Goal: Information Seeking & Learning: Find specific fact

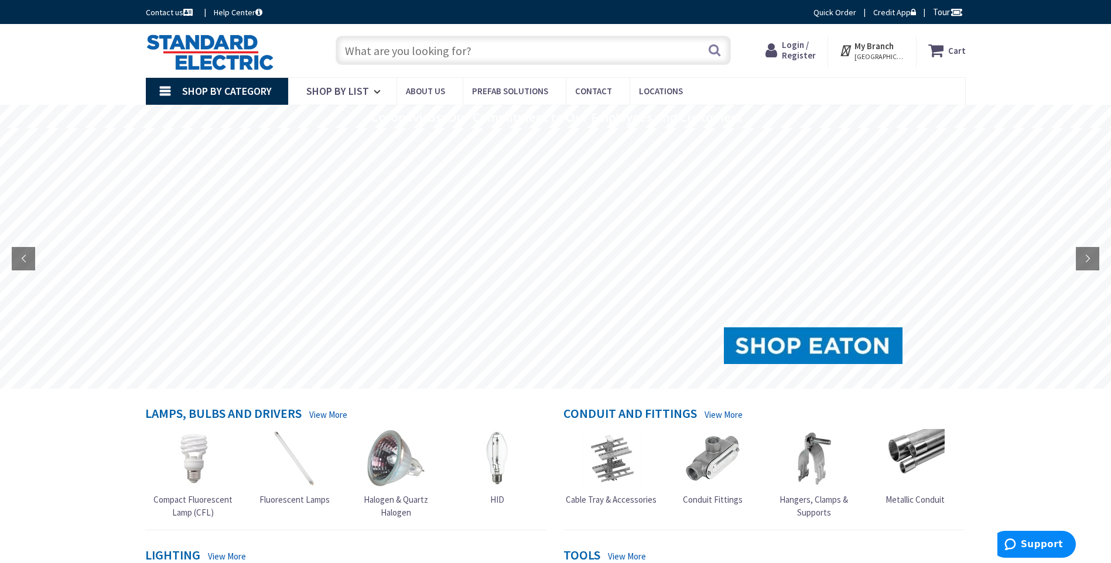
click at [438, 51] on input "text" at bounding box center [533, 50] width 395 height 29
paste input "Rittal 3183100"
type input "Rittal 3183100"
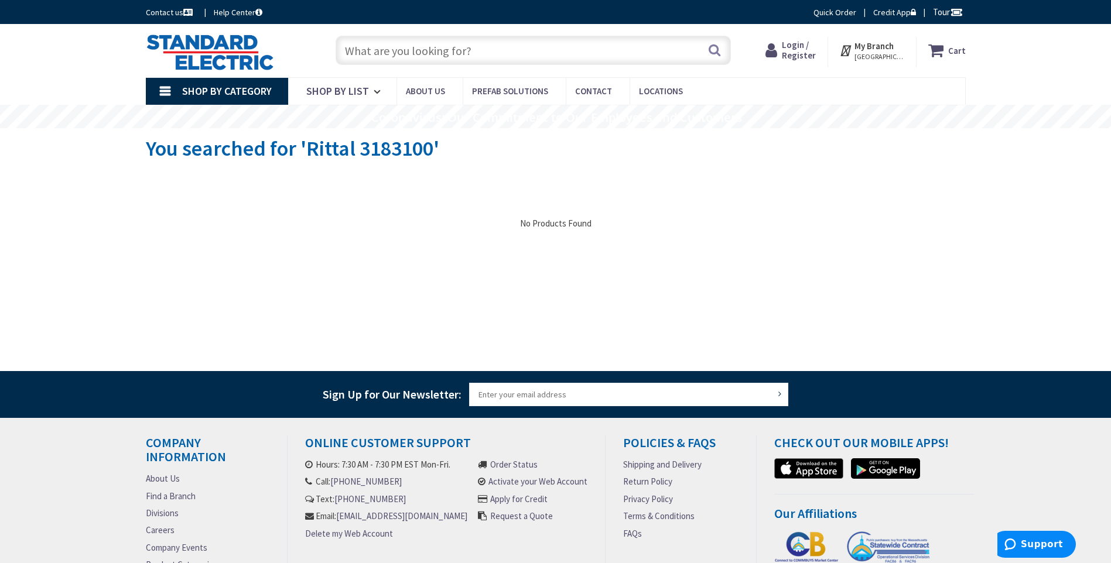
click at [471, 44] on input "text" at bounding box center [533, 50] width 395 height 29
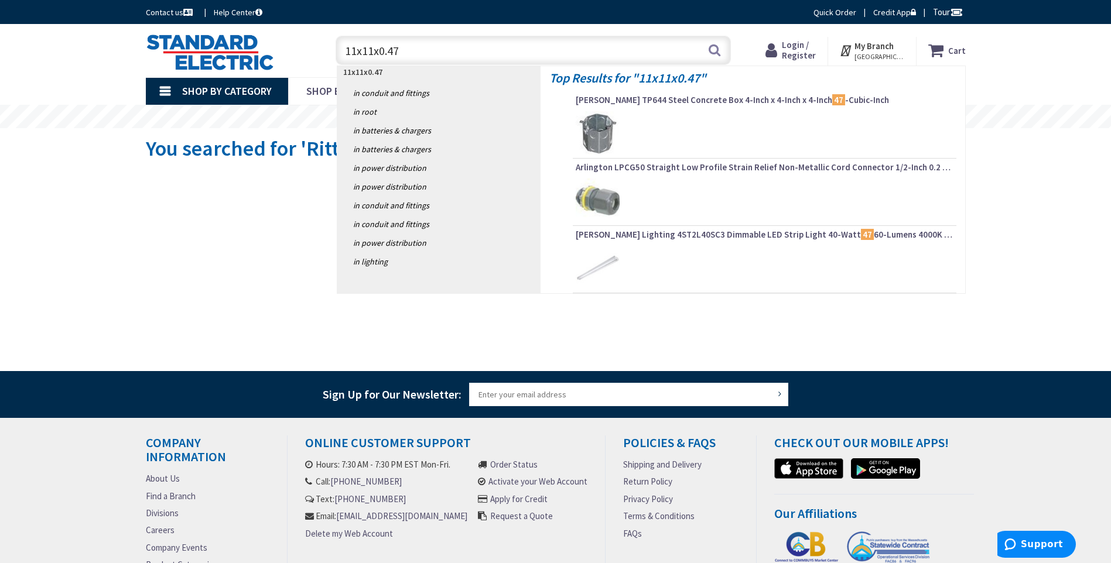
type input "11x11x0.47""
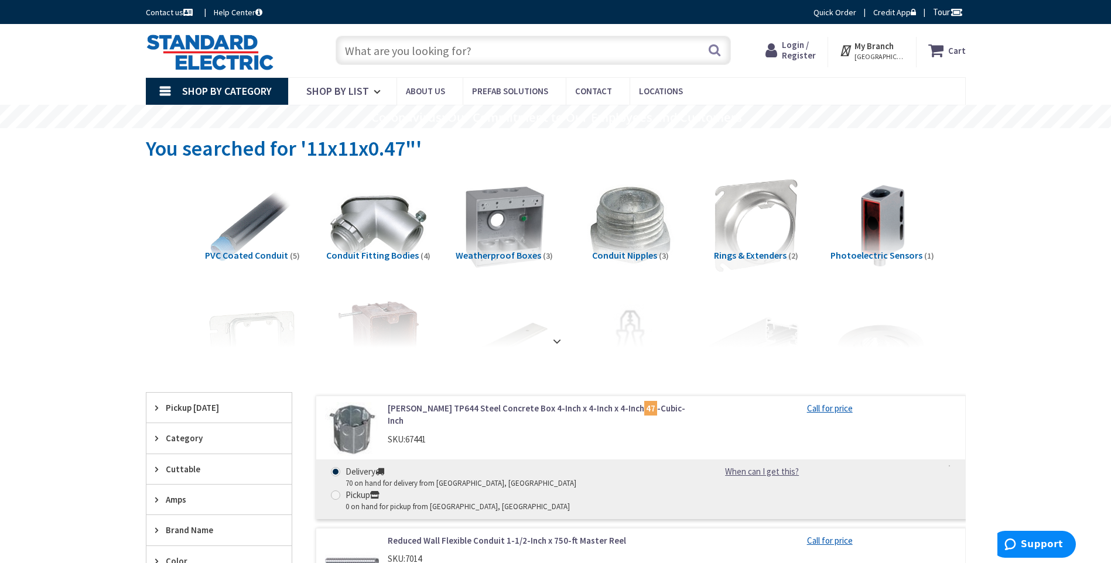
click at [501, 49] on input "text" at bounding box center [533, 50] width 395 height 29
click at [582, 48] on input "text" at bounding box center [533, 50] width 395 height 29
paste input "VFD Cabinet, Fine Filter (11x11x0.47"d), Pack of 5"
type input "VFD Cabinet, Fine Filter (11x11x0.47"d), Pack of 5"
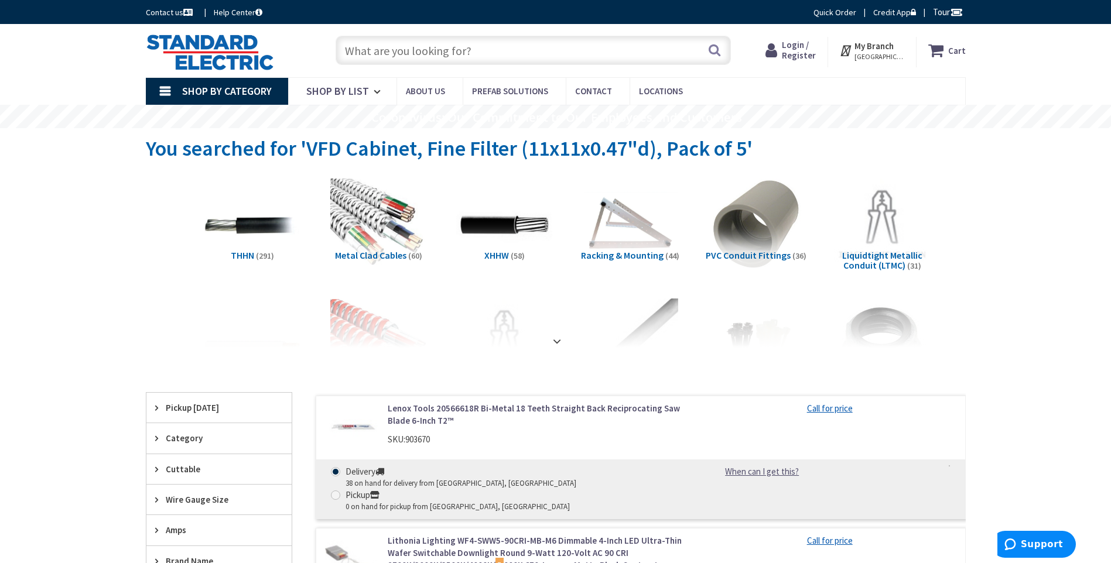
click at [479, 53] on input "text" at bounding box center [533, 50] width 395 height 29
click at [626, 59] on input "text" at bounding box center [533, 50] width 395 height 29
paste input "Rittal 3183100"
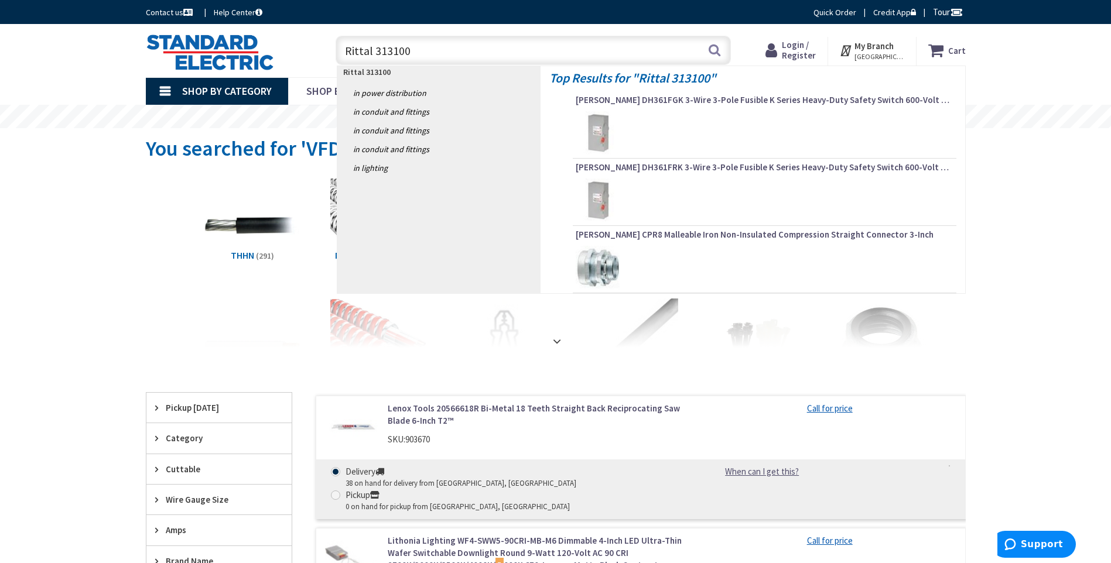
type input "Rittal 3173100"
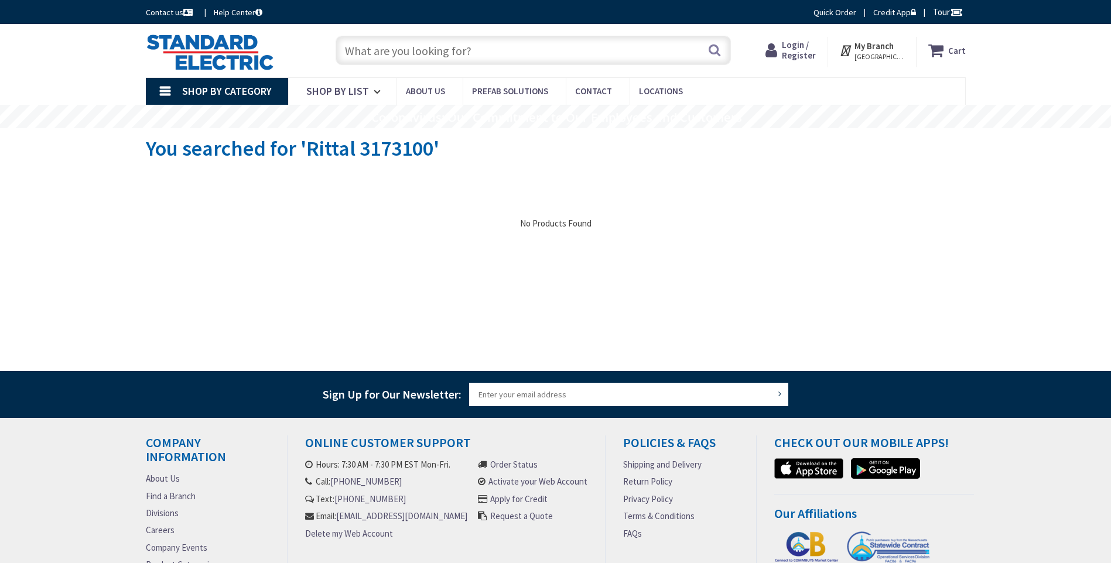
click at [426, 60] on input "text" at bounding box center [533, 50] width 395 height 29
paste input "Rittal 3183100"
type input "Rittal 3183100"
click at [548, 56] on input "text" at bounding box center [533, 50] width 395 height 29
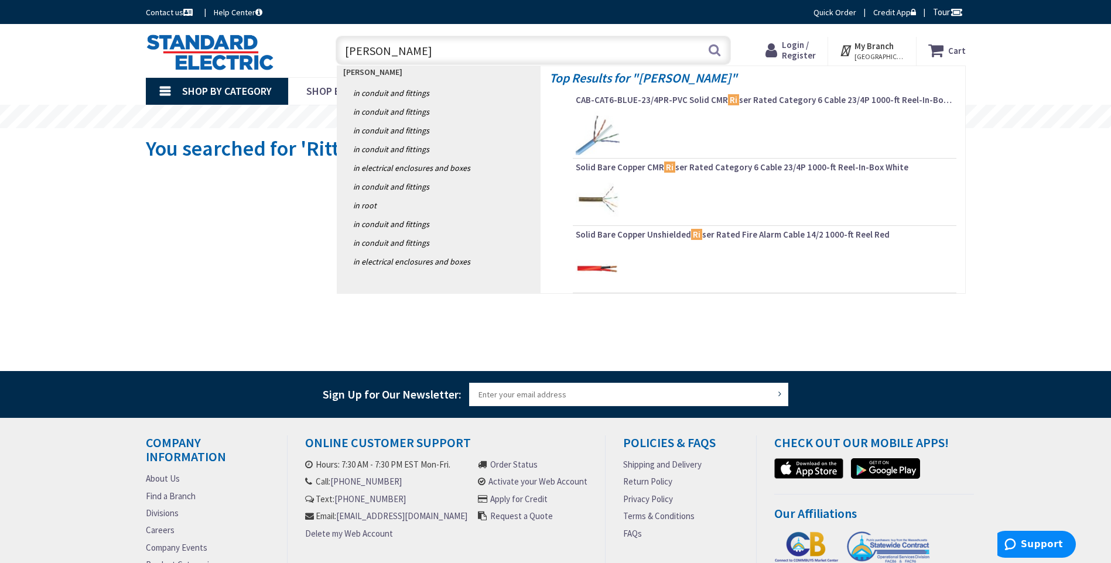
type input "RiTTAL"
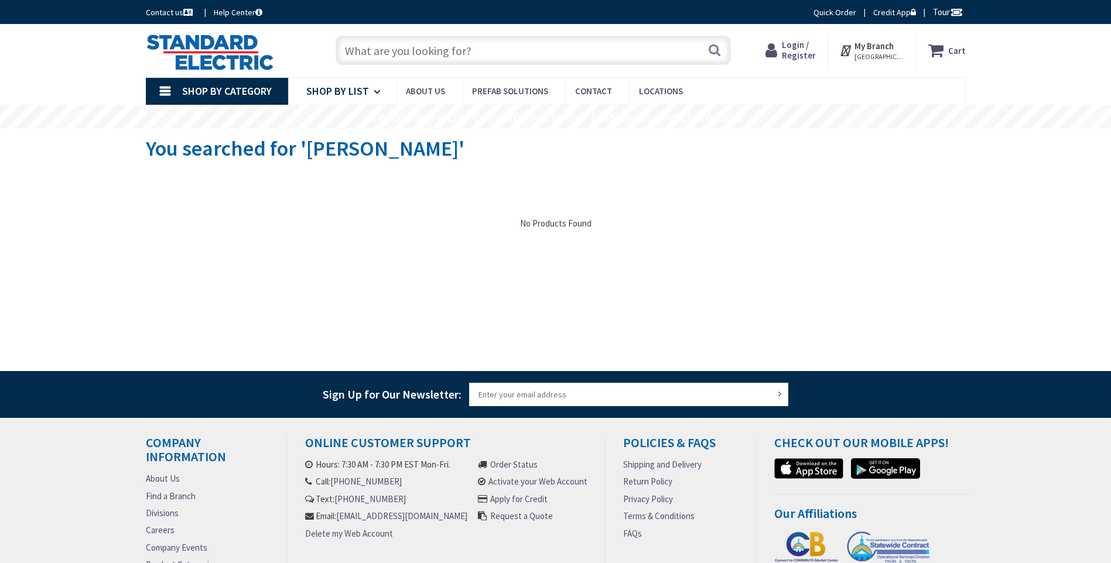
click at [339, 90] on span "Shop By List" at bounding box center [337, 90] width 63 height 13
click at [407, 57] on input "text" at bounding box center [533, 50] width 395 height 29
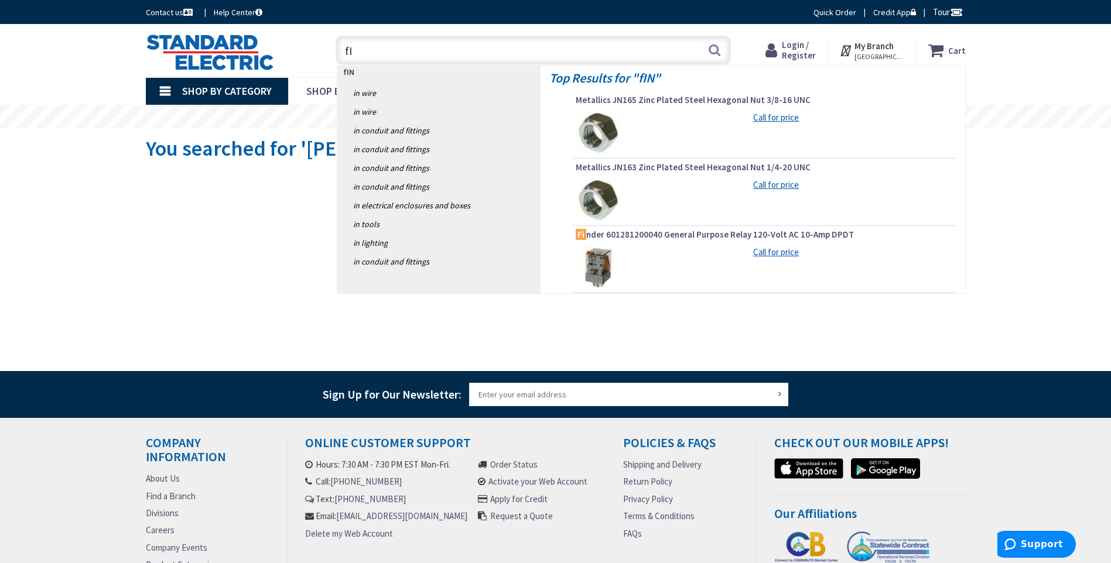
type input "f"
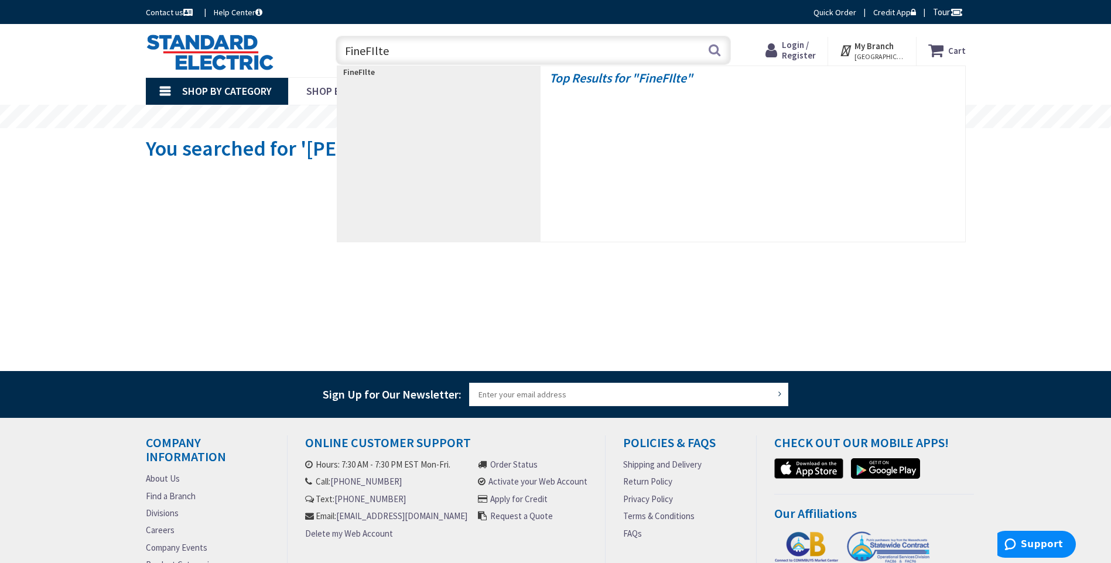
type input "FineFIlter"
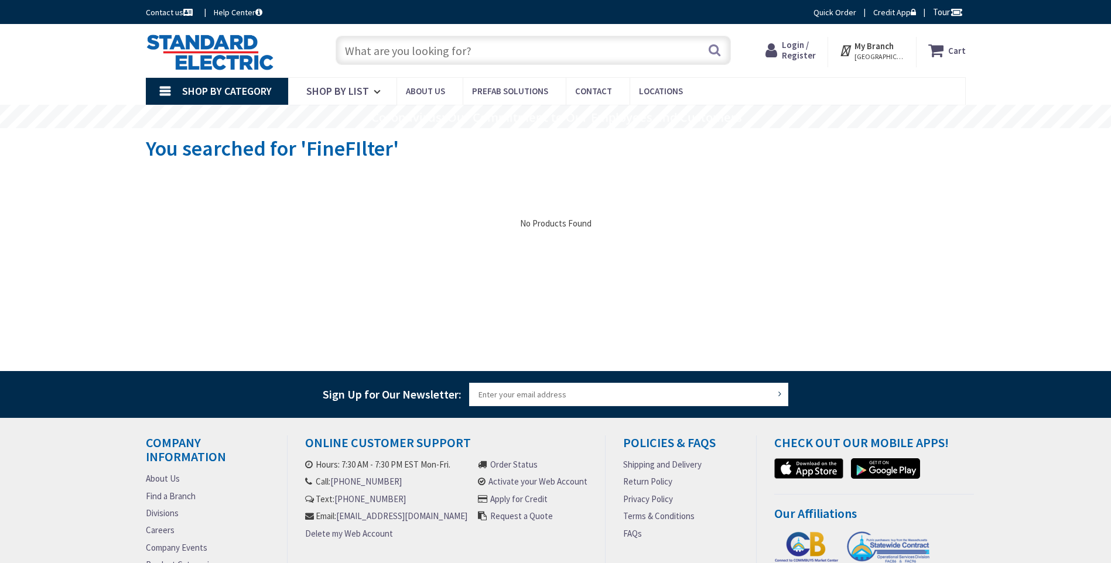
click at [390, 50] on input "text" at bounding box center [533, 50] width 395 height 29
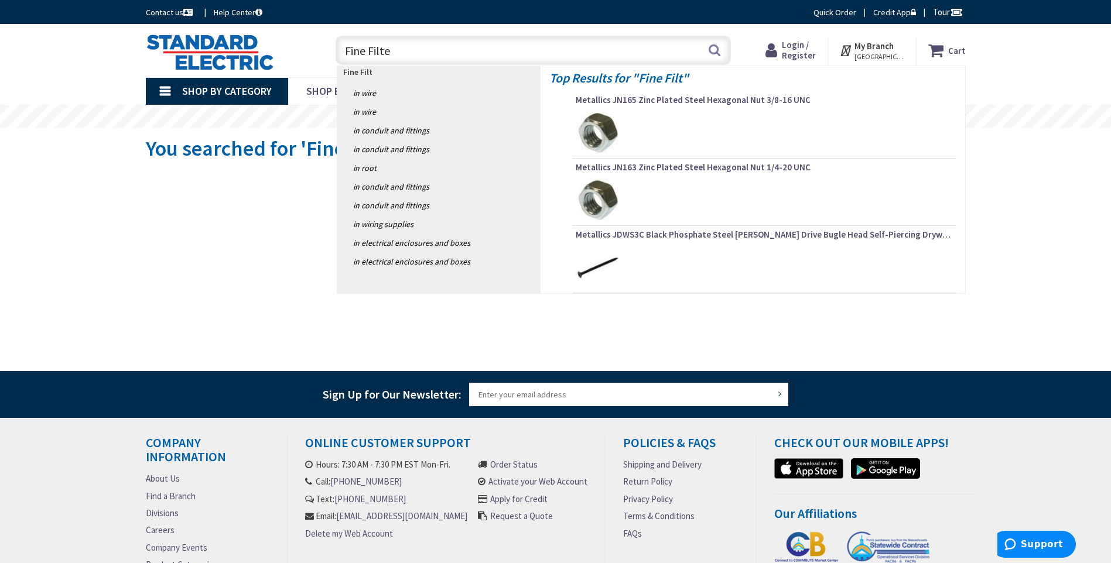
type input "Fine Filter"
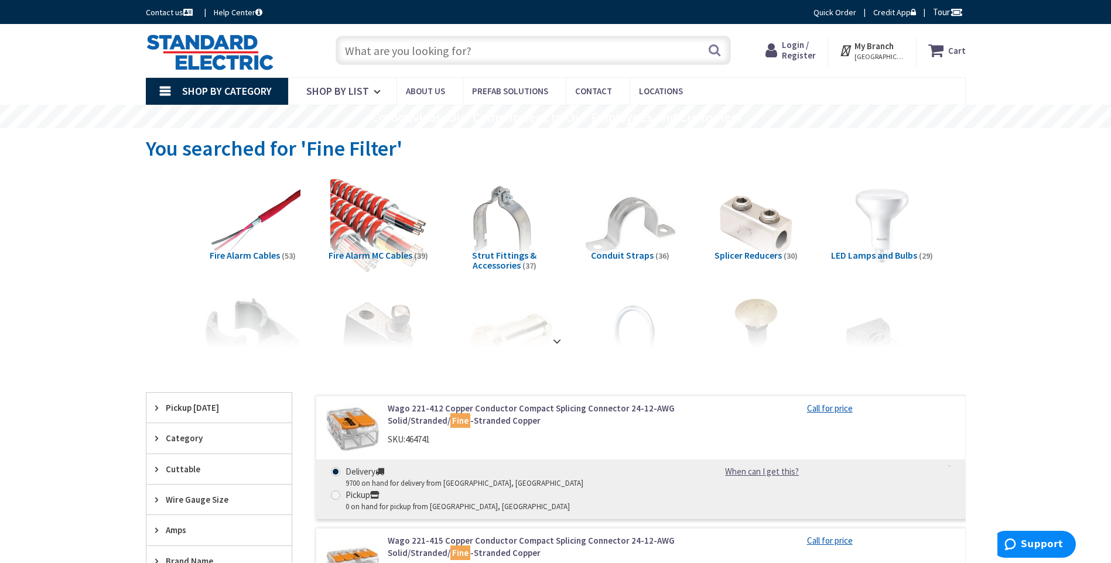
click at [173, 86] on link "Shop By Category" at bounding box center [217, 91] width 142 height 27
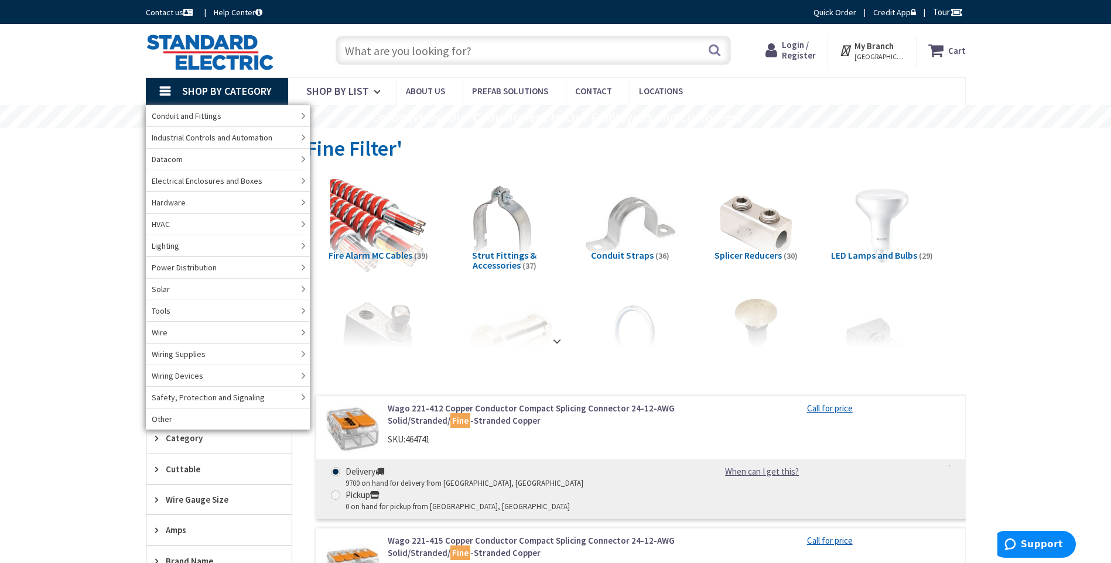
click at [412, 36] on input "text" at bounding box center [533, 50] width 395 height 29
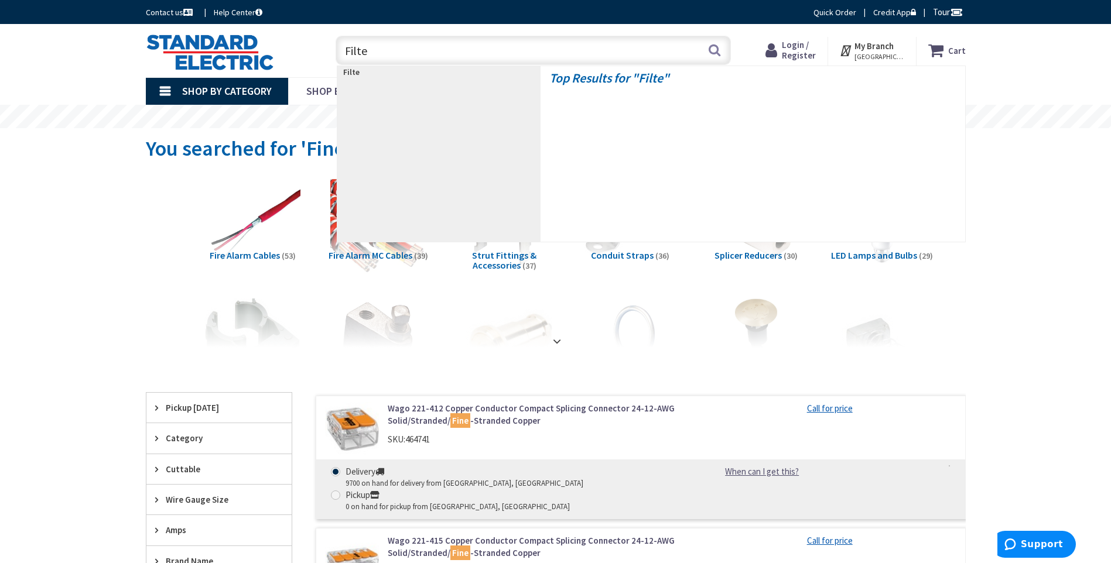
type input "Filter"
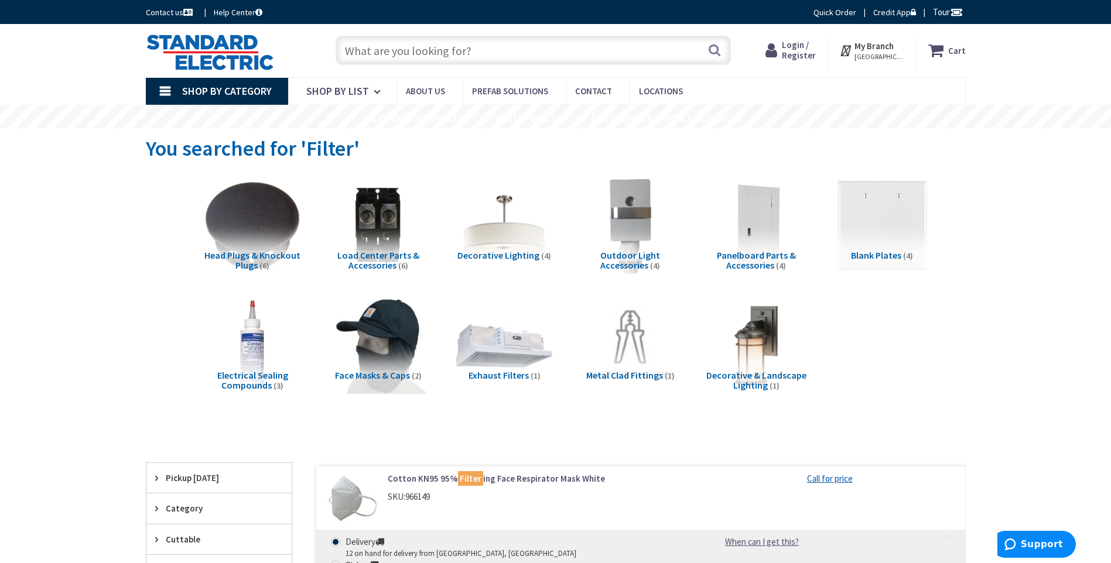
click at [430, 46] on input "text" at bounding box center [533, 50] width 395 height 29
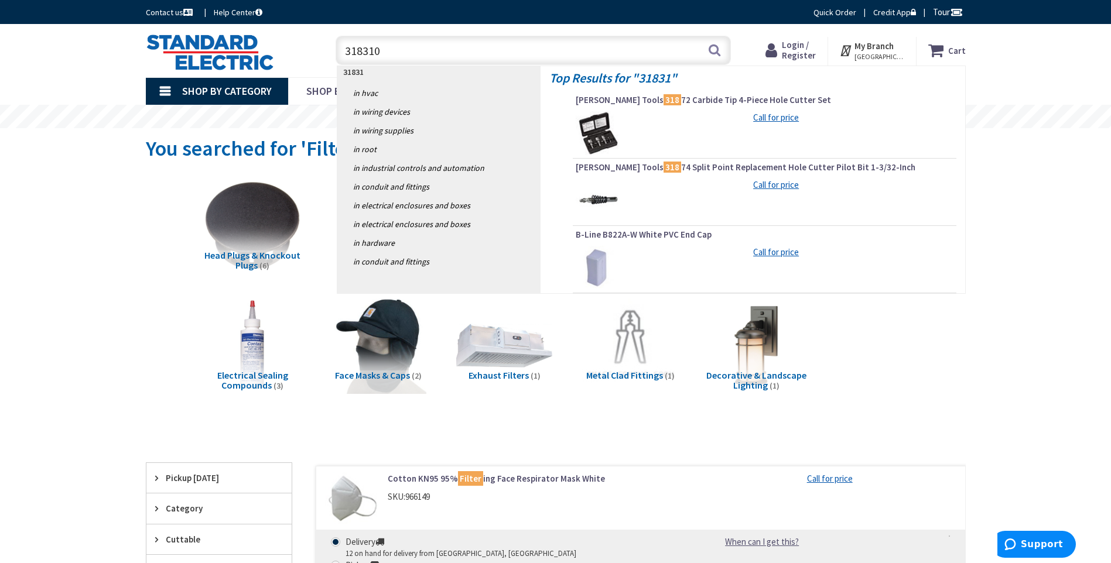
type input "3183100"
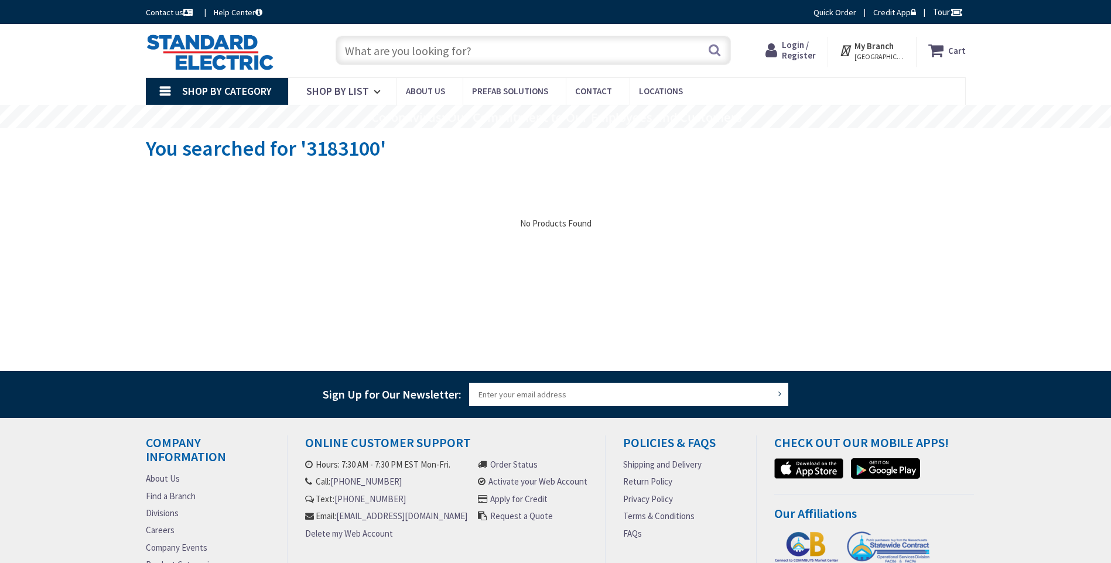
click at [495, 58] on input "text" at bounding box center [533, 50] width 395 height 29
click at [504, 44] on input "text" at bounding box center [533, 50] width 395 height 29
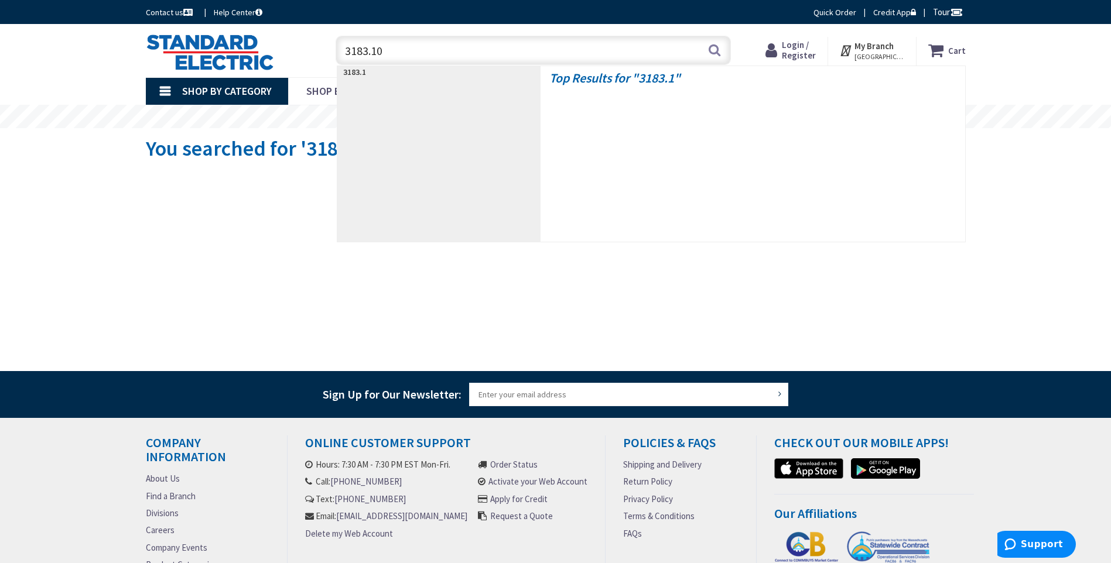
type input "3183.100"
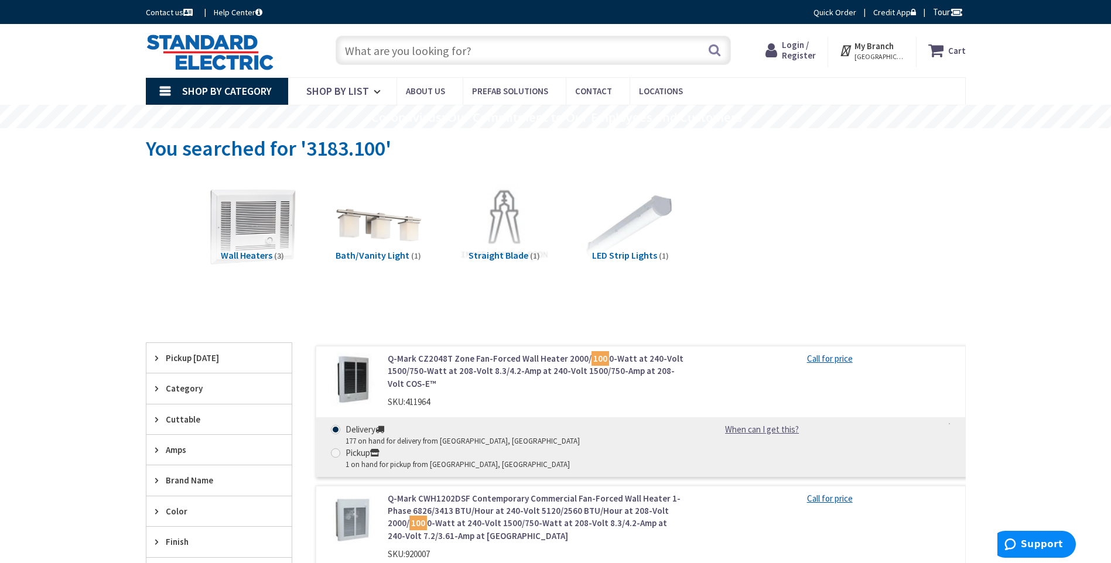
click at [259, 257] on span "Wall Heaters" at bounding box center [247, 256] width 52 height 12
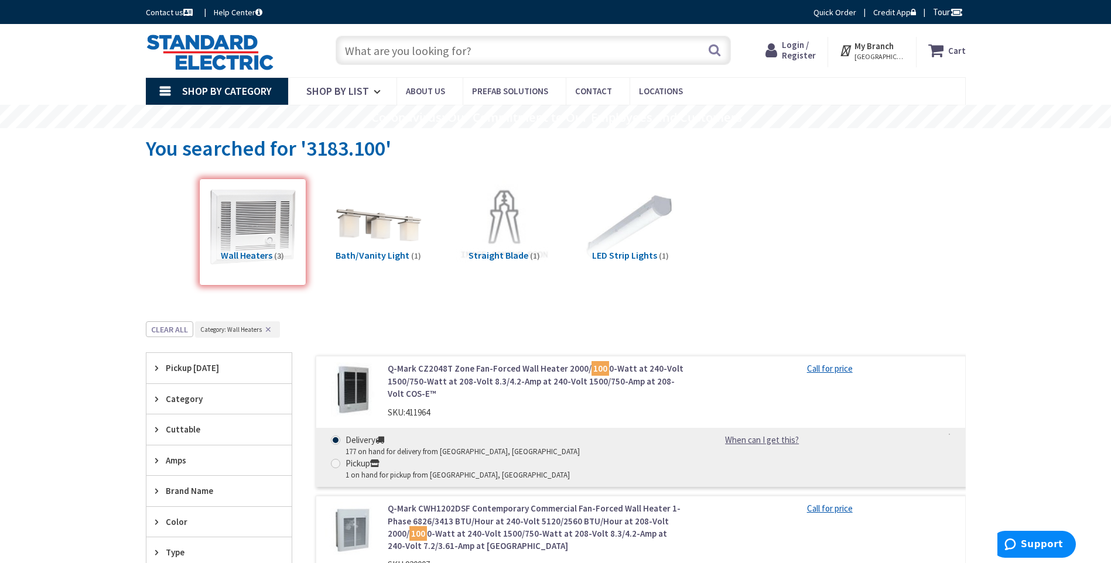
click at [462, 53] on input "text" at bounding box center [533, 50] width 395 height 29
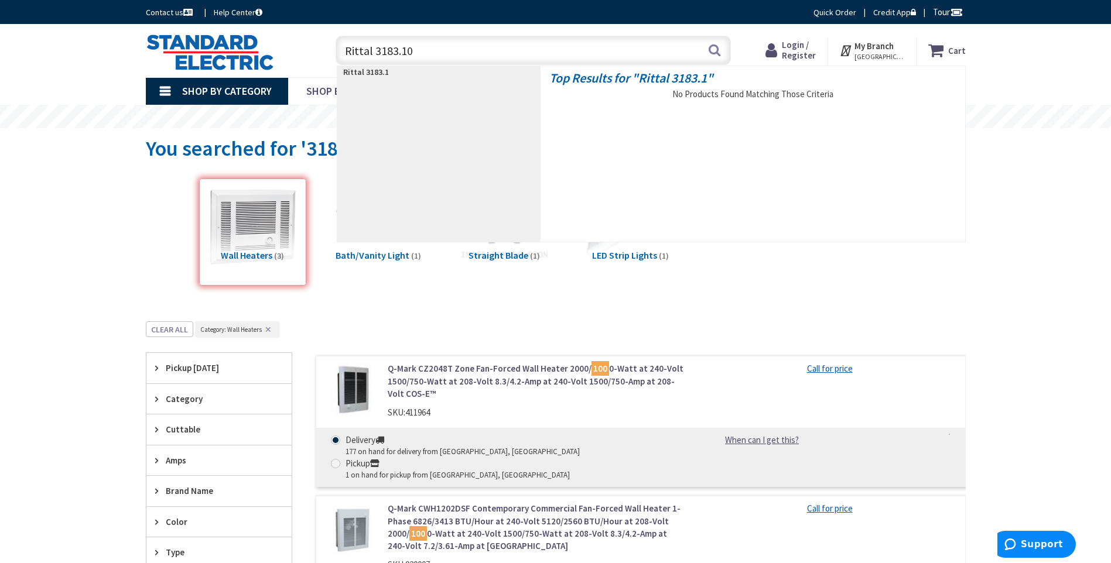
type input "Rittal 3183.100"
